Goal: Task Accomplishment & Management: Use online tool/utility

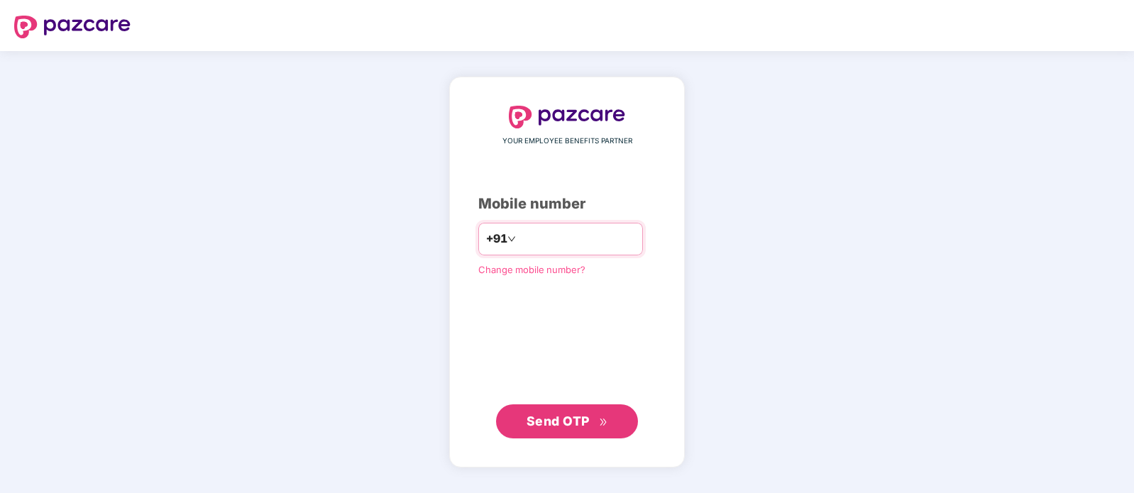
click at [530, 247] on input "number" at bounding box center [577, 239] width 116 height 23
type input "**********"
click at [602, 440] on div "**********" at bounding box center [567, 273] width 236 height 392
click at [602, 429] on span "Send OTP" at bounding box center [568, 421] width 82 height 20
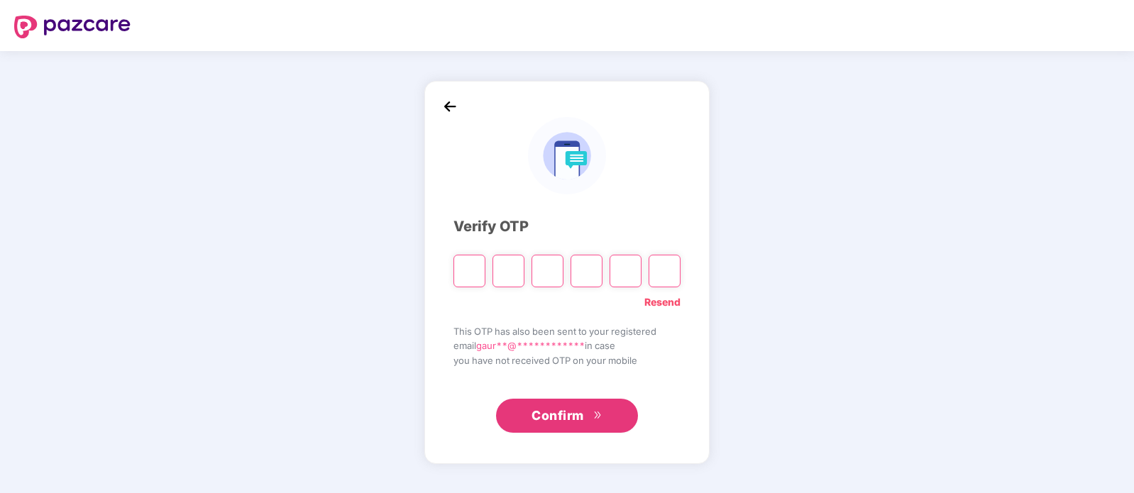
paste input "*"
type input "*"
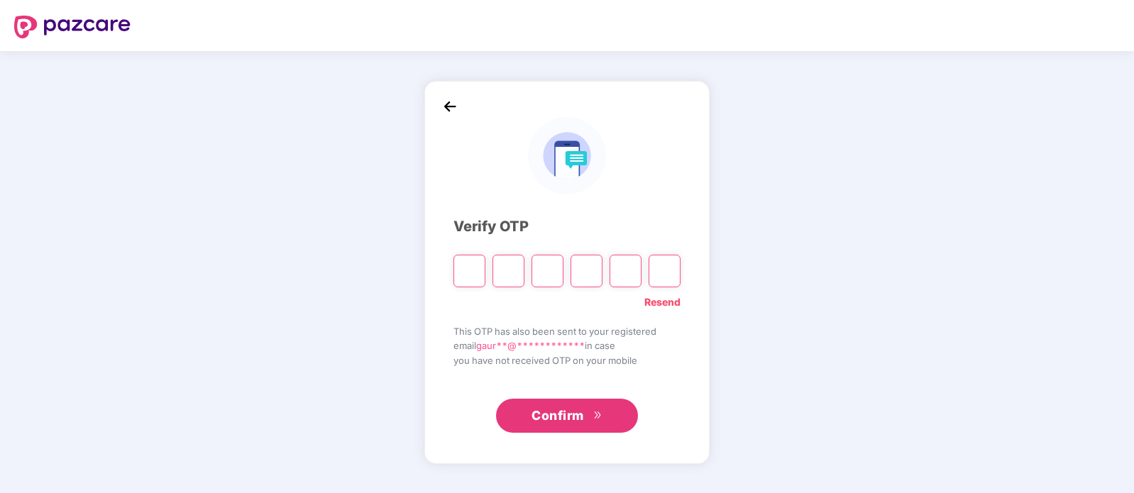
type input "*"
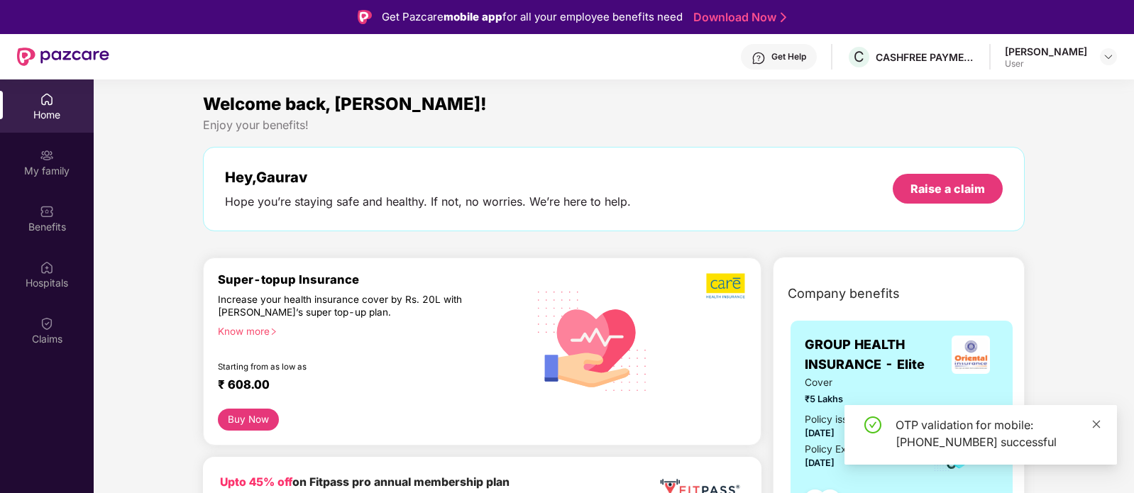
click at [1096, 422] on icon "close" at bounding box center [1096, 424] width 10 height 10
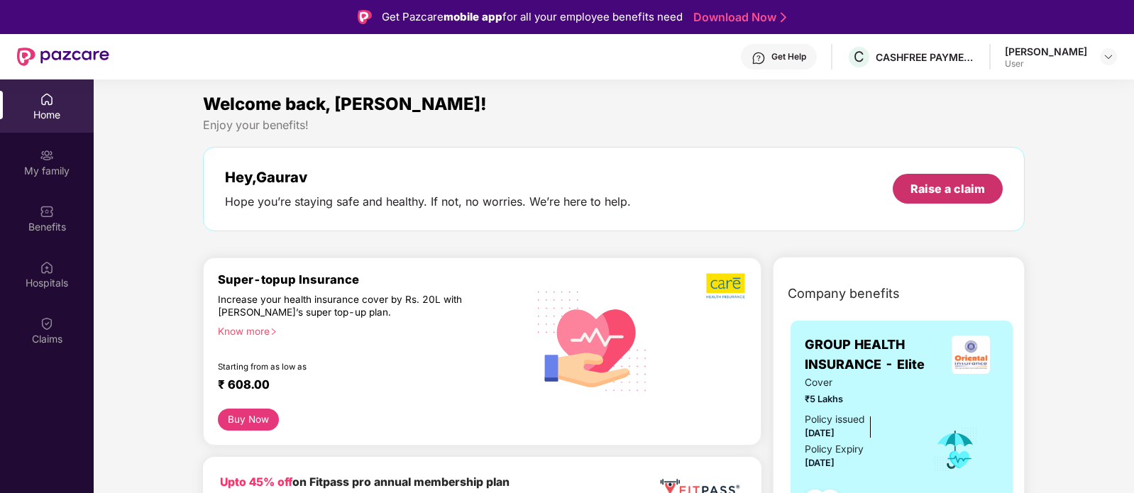
click at [949, 191] on div "Raise a claim" at bounding box center [948, 189] width 75 height 16
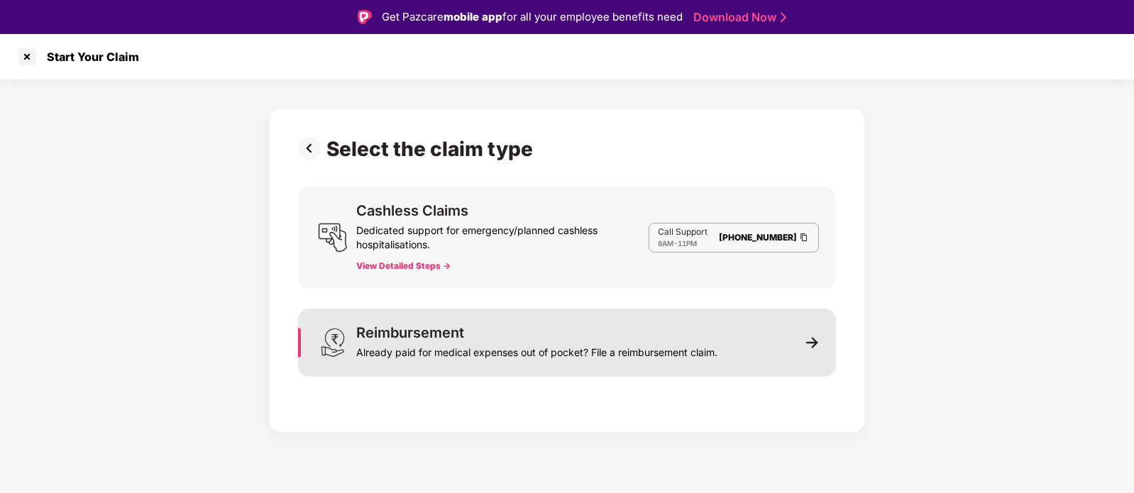
click at [451, 329] on div "Reimbursement" at bounding box center [410, 333] width 108 height 14
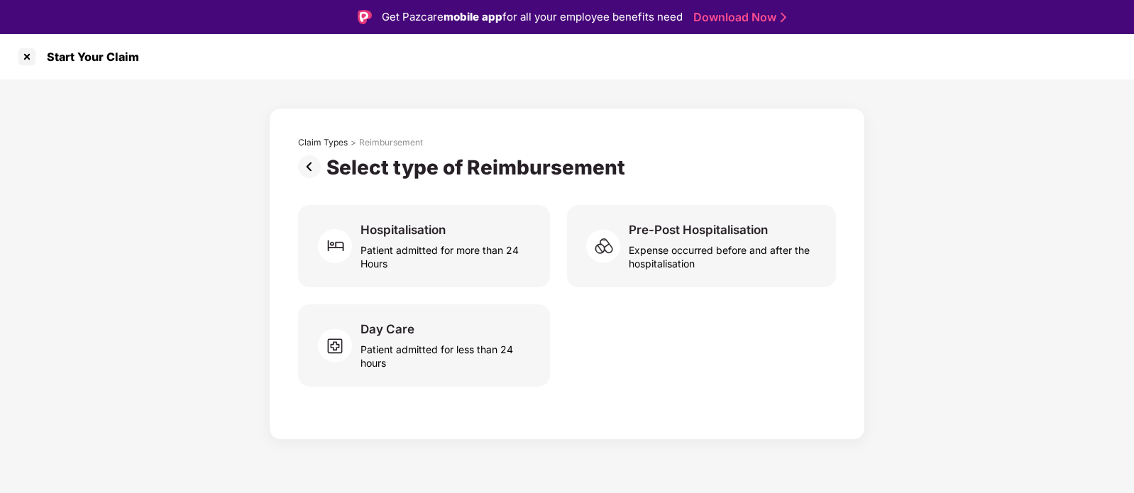
click at [316, 154] on div "Claim Types > Reimbursement" at bounding box center [567, 146] width 538 height 18
click at [316, 160] on img at bounding box center [312, 166] width 28 height 23
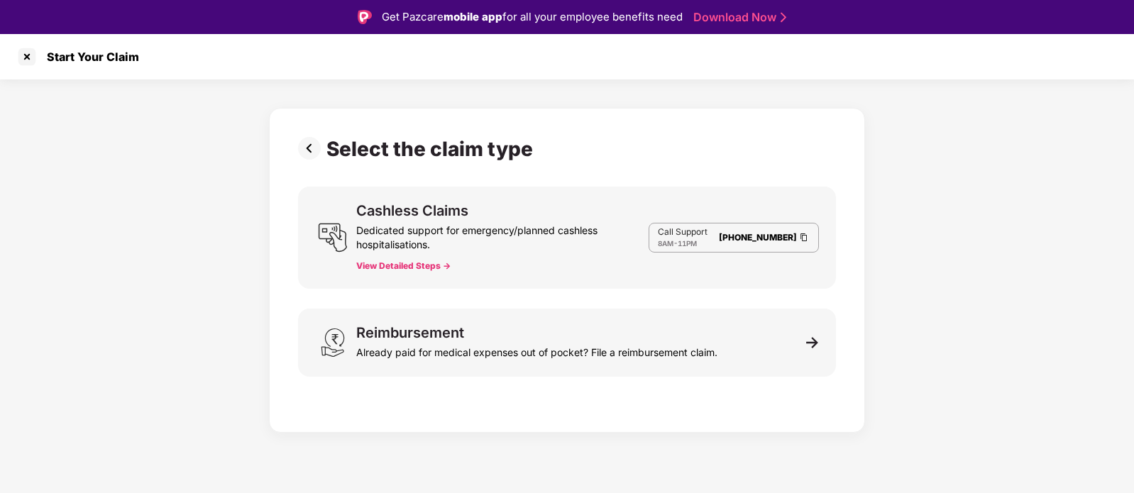
click at [314, 146] on img at bounding box center [312, 148] width 28 height 23
